Goal: Transaction & Acquisition: Obtain resource

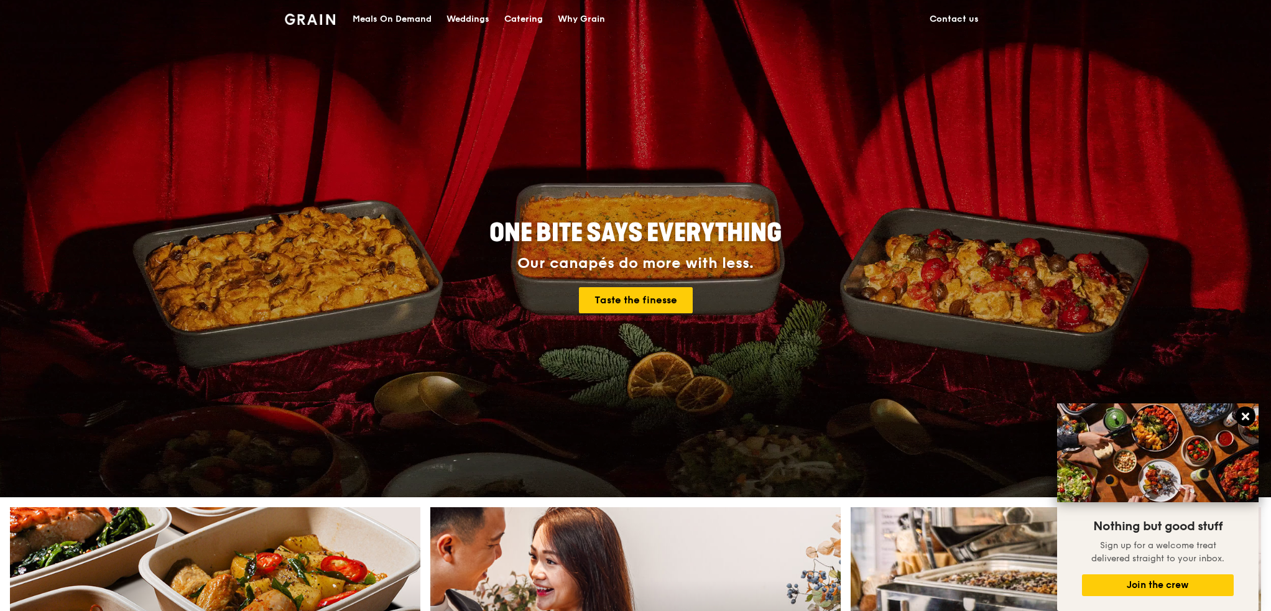
click at [1248, 415] on icon at bounding box center [1245, 416] width 11 height 11
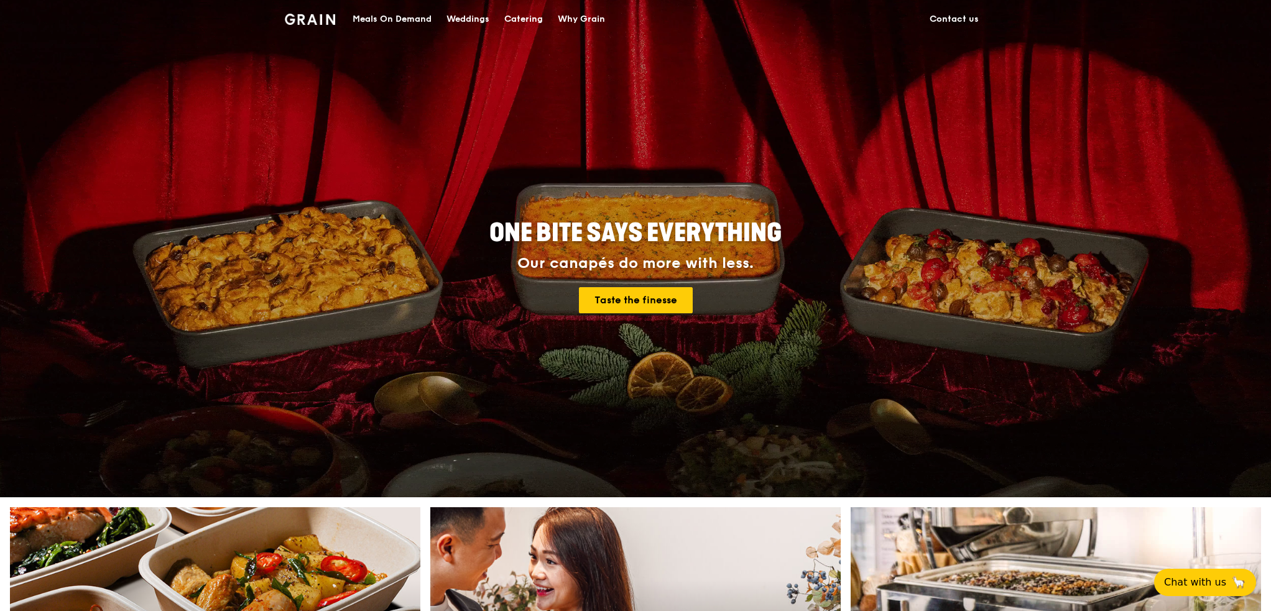
click at [517, 21] on div "Catering" at bounding box center [523, 19] width 39 height 37
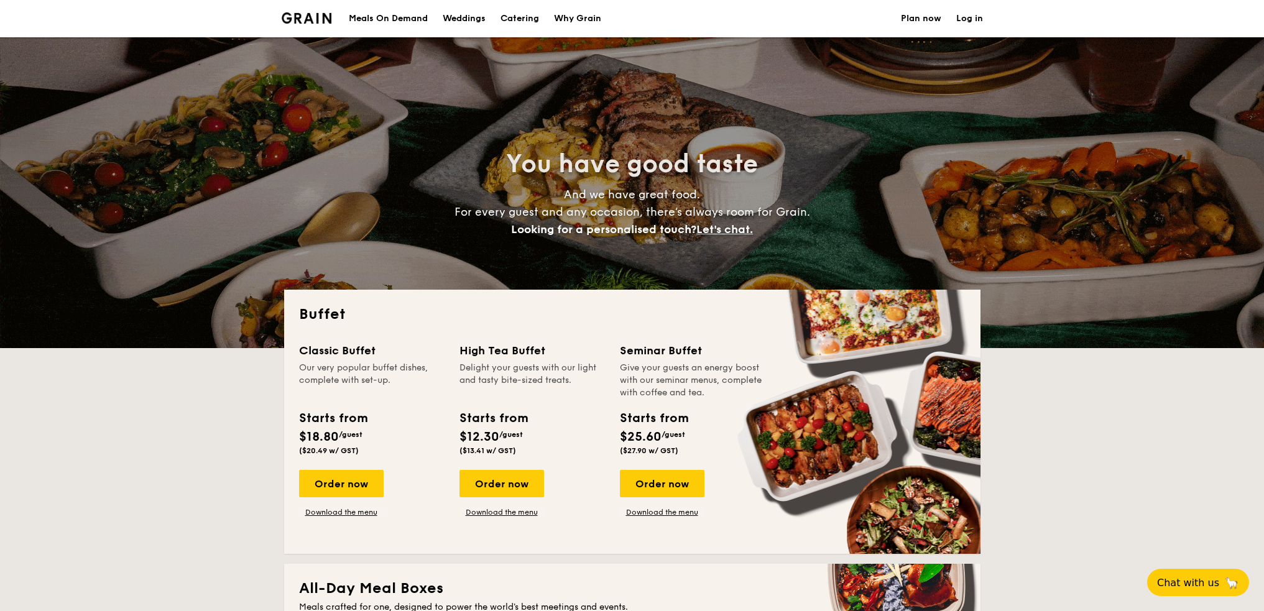
select select
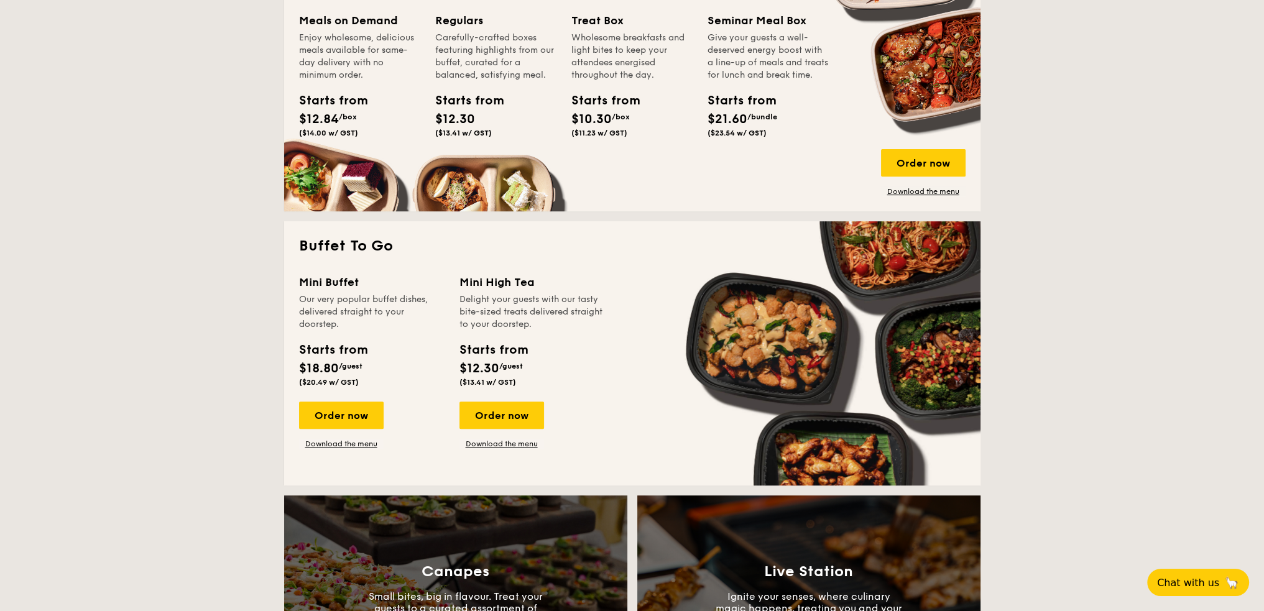
scroll to position [684, 0]
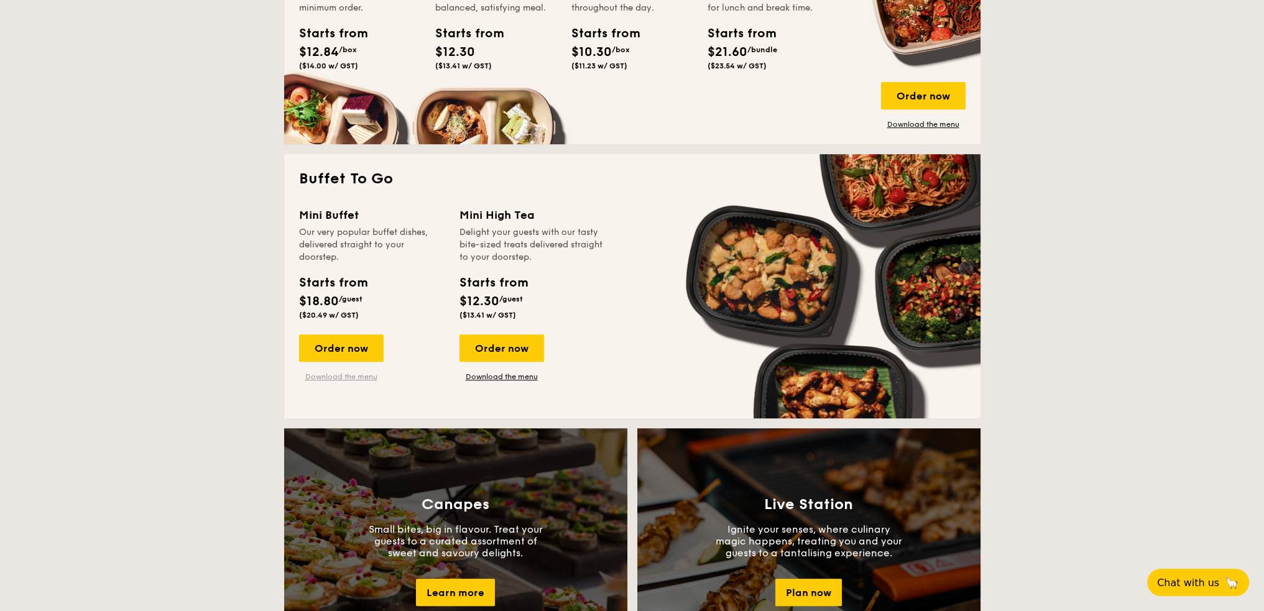
click at [354, 377] on link "Download the menu" at bounding box center [341, 377] width 85 height 10
